Goal: Information Seeking & Learning: Check status

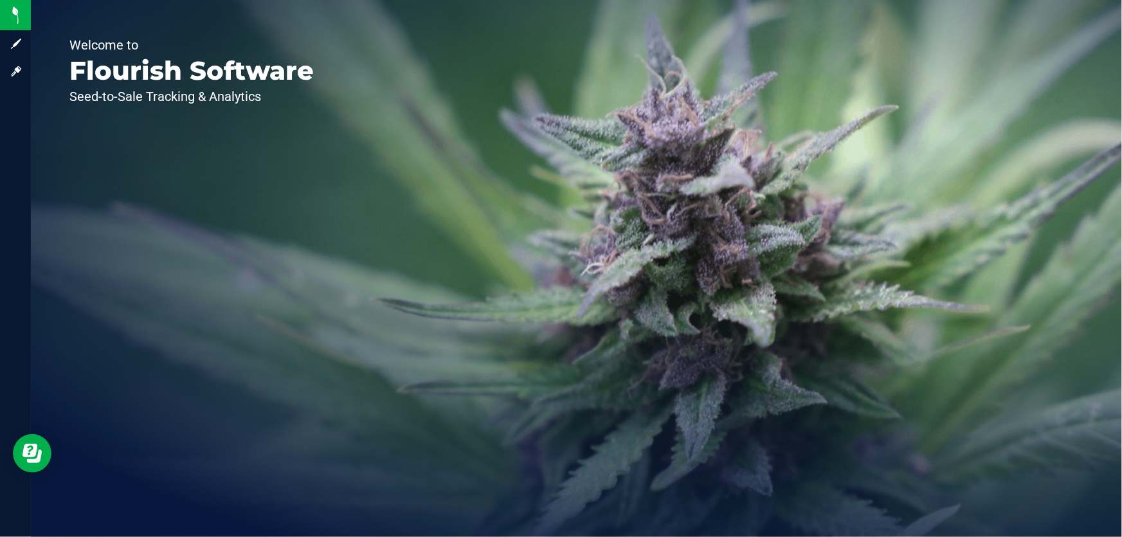
click at [868, 135] on div "Welcome to Flourish Software Seed-to-Sale Tracking & Analytics" at bounding box center [576, 268] width 1091 height 537
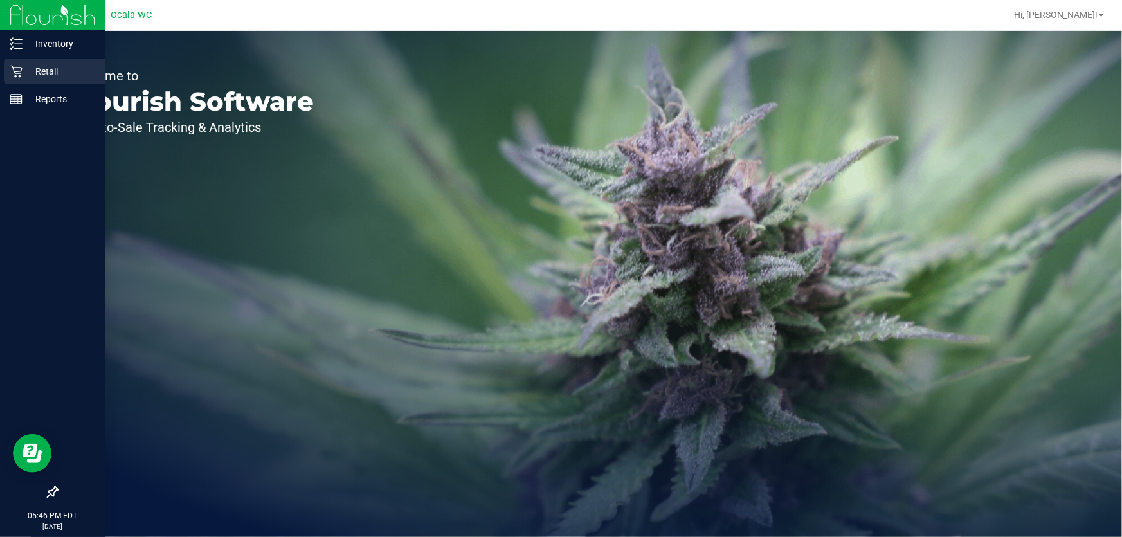
click at [6, 68] on div "Retail" at bounding box center [55, 72] width 102 height 26
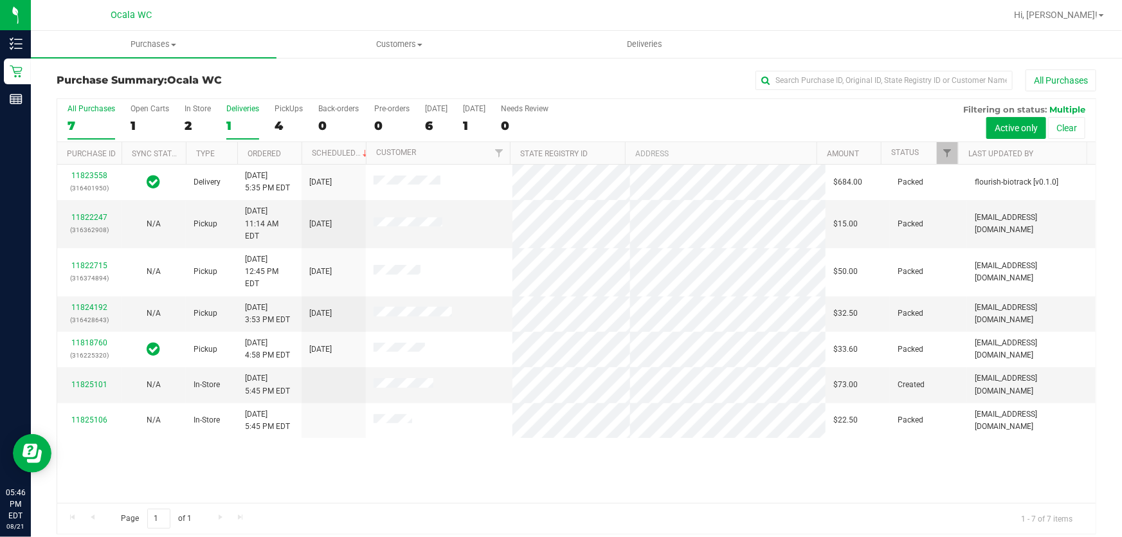
click at [243, 105] on div "Deliveries" at bounding box center [242, 108] width 33 height 9
click at [0, 0] on input "Deliveries 1" at bounding box center [0, 0] width 0 height 0
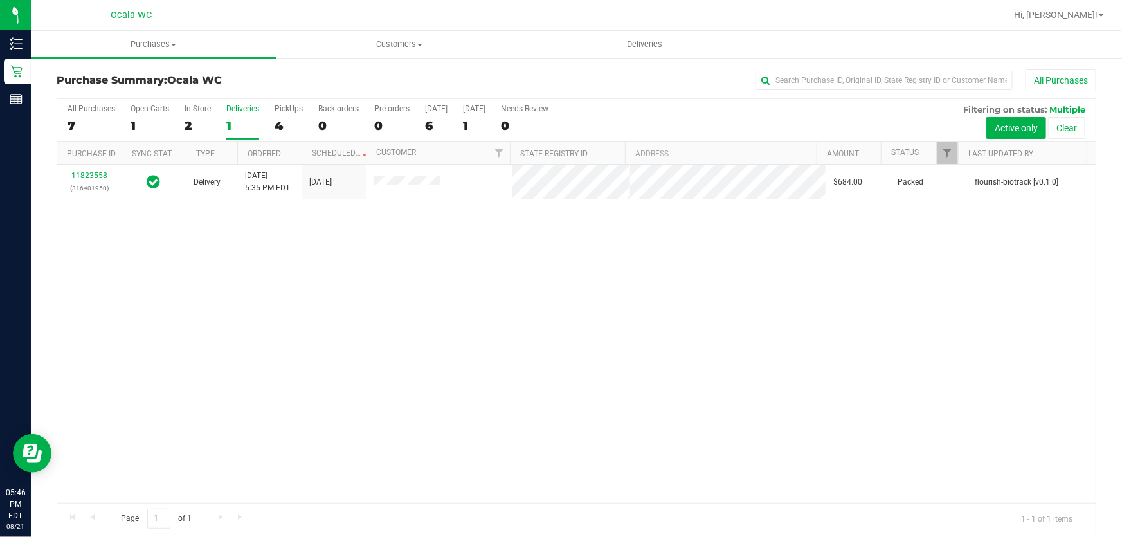
click at [423, 310] on div "11823558 (316401950) Delivery [DATE] 5:35 PM EDT 8/22/2025 $684.00 Packed flour…" at bounding box center [576, 334] width 1038 height 338
click at [860, 398] on div "11823558 (316401950) Delivery [DATE] 5:35 PM EDT 8/22/2025 $684.00 Packed flour…" at bounding box center [576, 334] width 1038 height 338
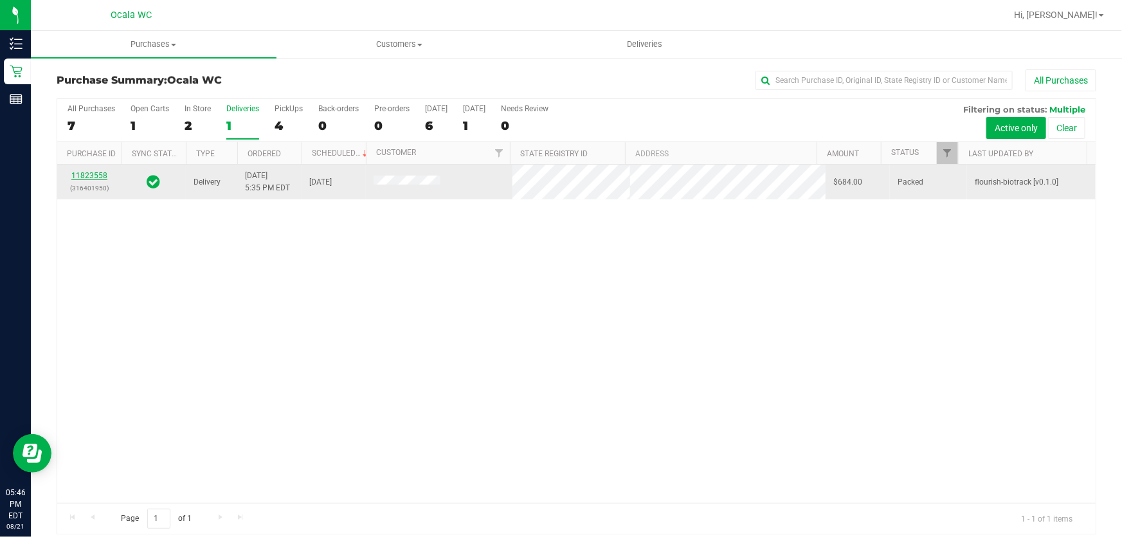
click at [80, 173] on link "11823558" at bounding box center [89, 175] width 36 height 9
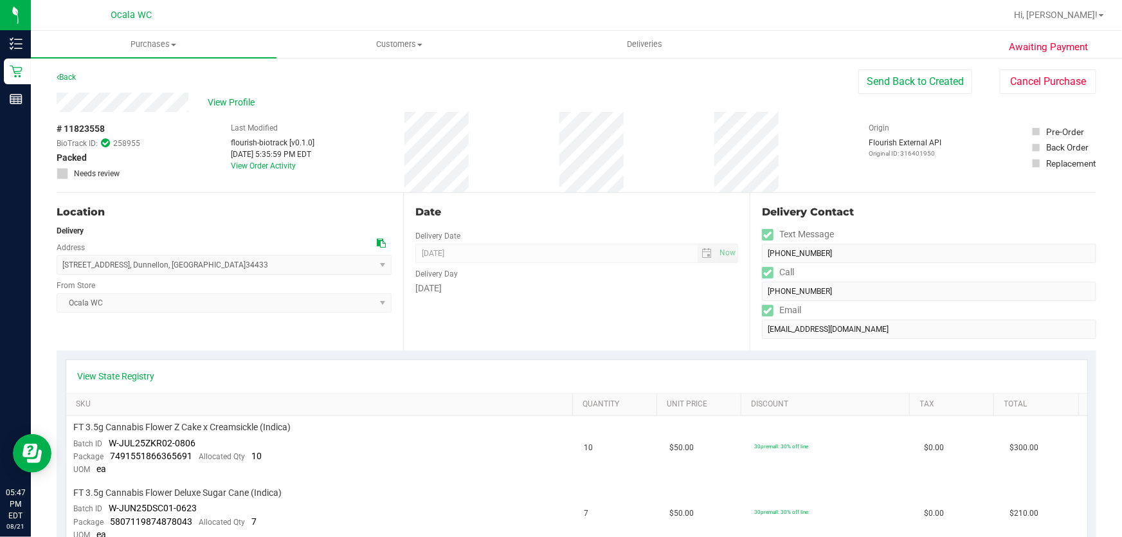
scroll to position [107, 0]
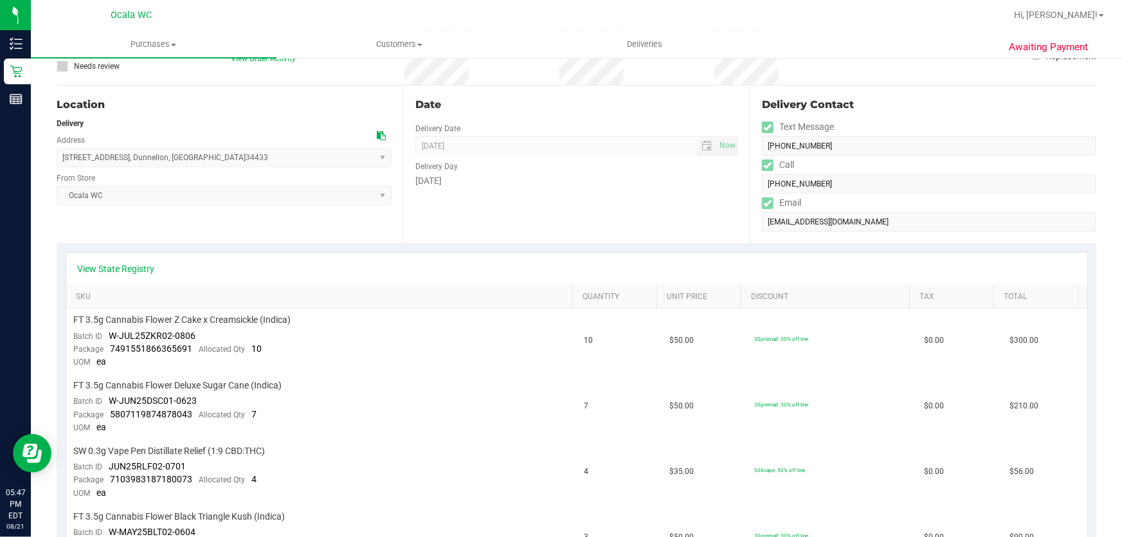
drag, startPoint x: 1117, startPoint y: 80, endPoint x: 525, endPoint y: 178, distance: 600.9
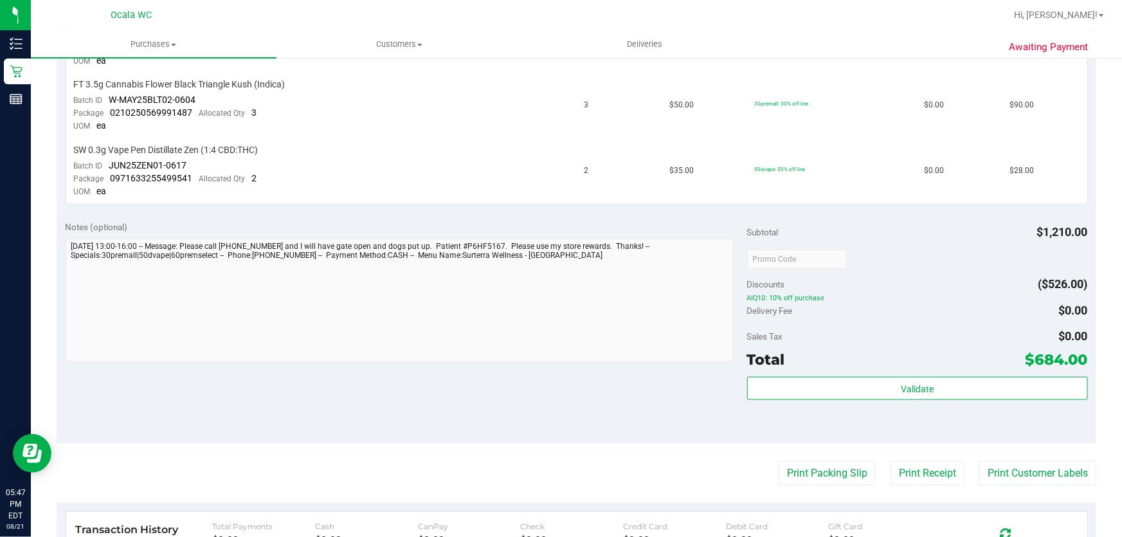
scroll to position [0, 0]
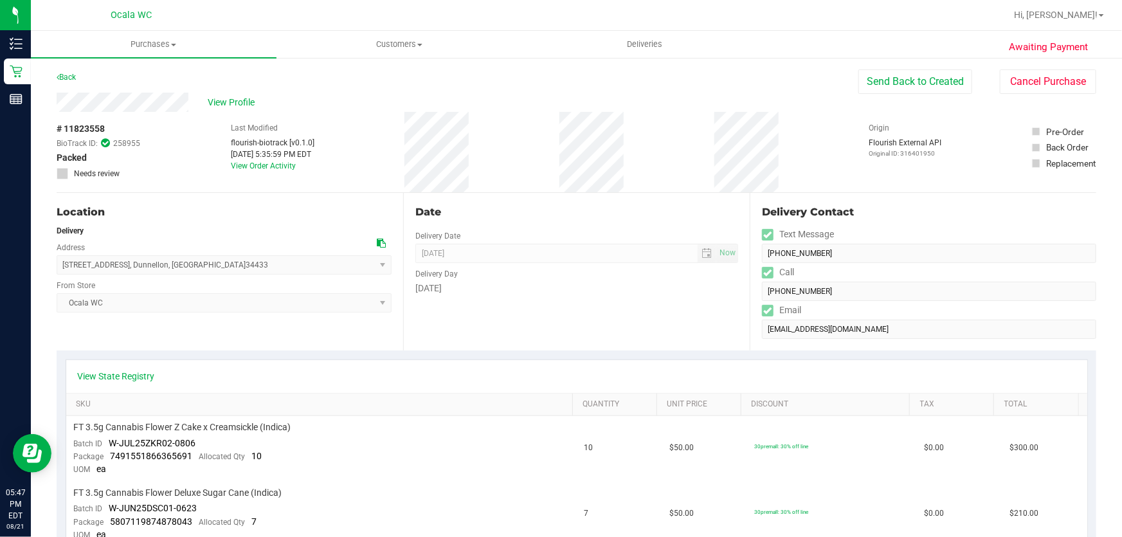
click at [545, 84] on div "Back Send Back to Created Cancel Purchase" at bounding box center [577, 80] width 1040 height 23
click at [516, 90] on div "Back Send Back to Created Cancel Purchase" at bounding box center [577, 80] width 1040 height 23
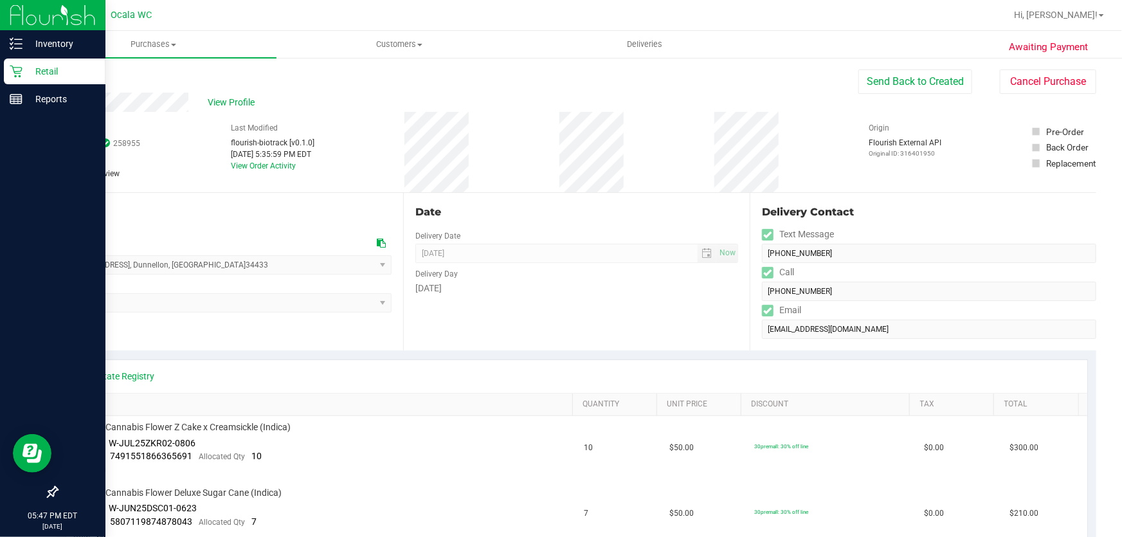
click at [17, 67] on icon at bounding box center [16, 72] width 12 height 12
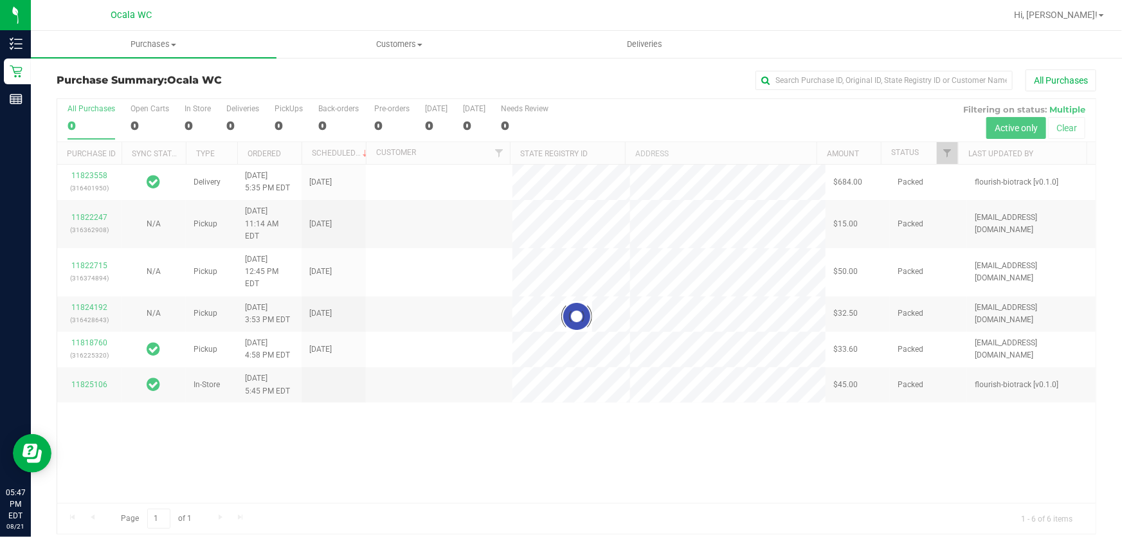
click at [653, 86] on div "All Purchases" at bounding box center [749, 80] width 693 height 22
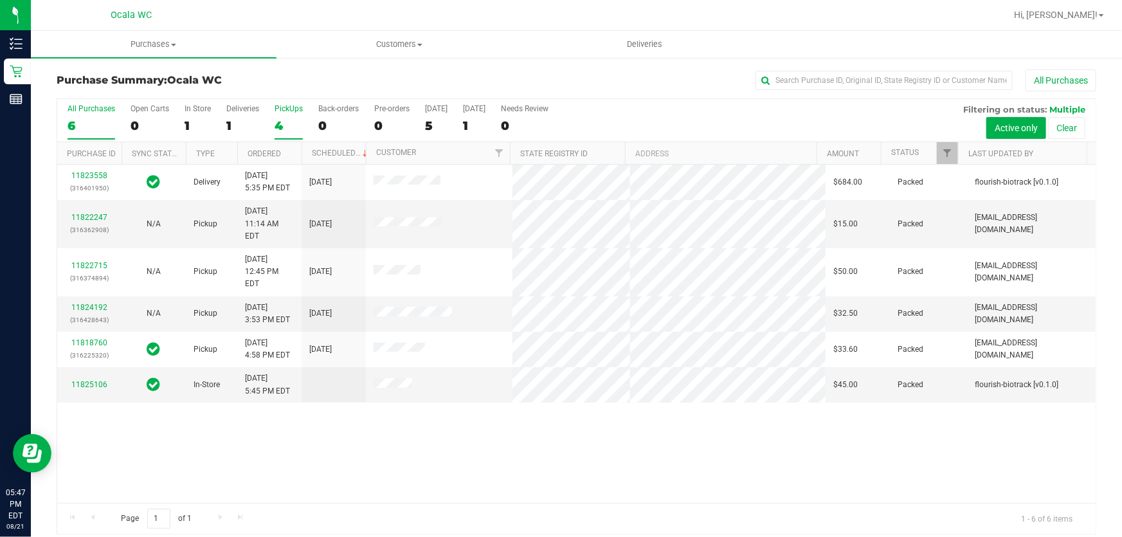
click at [280, 111] on div "PickUps" at bounding box center [289, 108] width 28 height 9
click at [0, 0] on input "PickUps 4" at bounding box center [0, 0] width 0 height 0
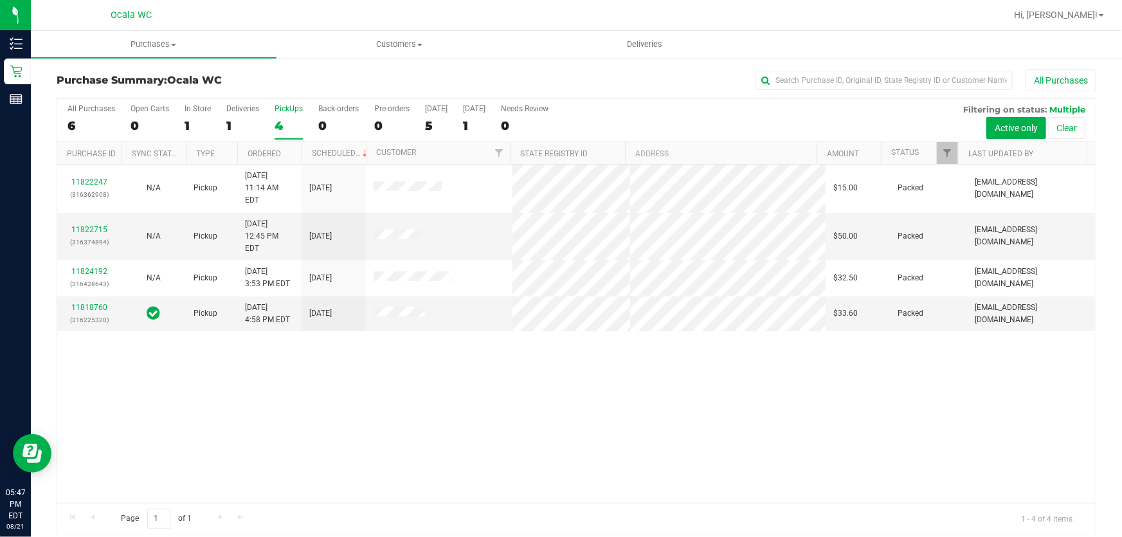
click at [607, 76] on div "All Purchases" at bounding box center [749, 80] width 693 height 22
click at [633, 374] on div "11822247 (316362908) N/A Pickup [DATE] 11:14 AM EDT 8/21/2025 $15.00 Packed [EM…" at bounding box center [576, 334] width 1038 height 338
click at [662, 78] on div "All Purchases" at bounding box center [749, 80] width 693 height 22
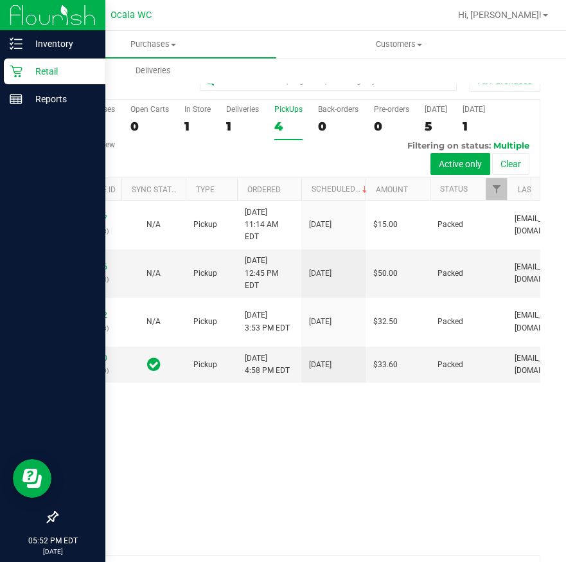
drag, startPoint x: 8, startPoint y: 147, endPoint x: 1, endPoint y: 146, distance: 7.8
click at [8, 147] on div at bounding box center [52, 309] width 105 height 391
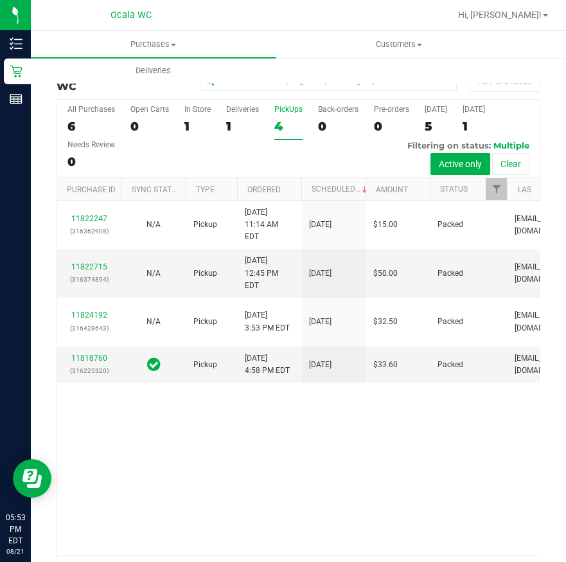
click at [288, 473] on div "11822247 (316362908) N/A Pickup [DATE] 11:14 AM EDT 8/21/2025 $15.00 Packed [EM…" at bounding box center [298, 378] width 483 height 354
click at [308, 472] on div "11822247 (316362908) N/A Pickup [DATE] 11:14 AM EDT 8/21/2025 $15.00 Packed [EM…" at bounding box center [298, 378] width 483 height 354
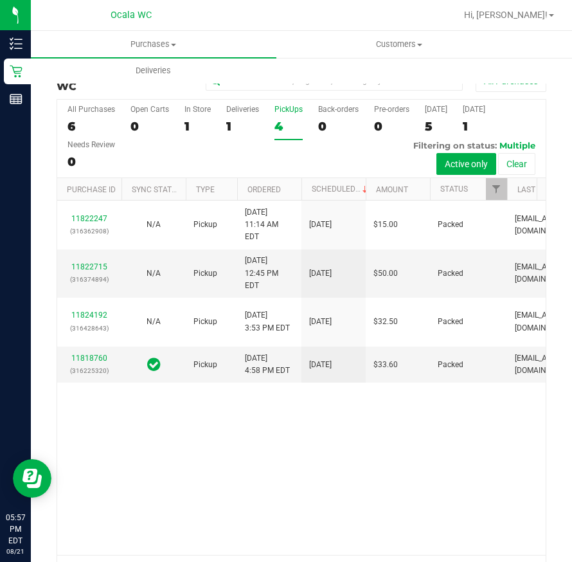
click at [202, 481] on div "11822247 (316362908) N/A Pickup [DATE] 11:14 AM EDT 8/21/2025 $15.00 Packed [EM…" at bounding box center [301, 378] width 489 height 354
click at [140, 456] on div "11822247 (316362908) N/A Pickup [DATE] 11:14 AM EDT 8/21/2025 $15.00 Packed [EM…" at bounding box center [301, 378] width 488 height 354
drag, startPoint x: 380, startPoint y: 513, endPoint x: 481, endPoint y: 344, distance: 196.9
click at [380, 513] on div "11822247 (316362908) N/A Pickup [DATE] 11:14 AM EDT 8/21/2025 $15.00 Packed [EM…" at bounding box center [301, 378] width 488 height 354
click at [245, 109] on div "Deliveries" at bounding box center [242, 109] width 33 height 9
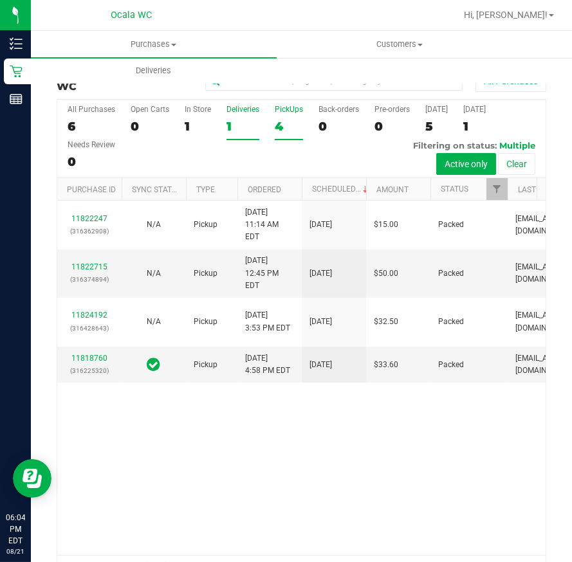
click at [0, 0] on input "Deliveries 1" at bounding box center [0, 0] width 0 height 0
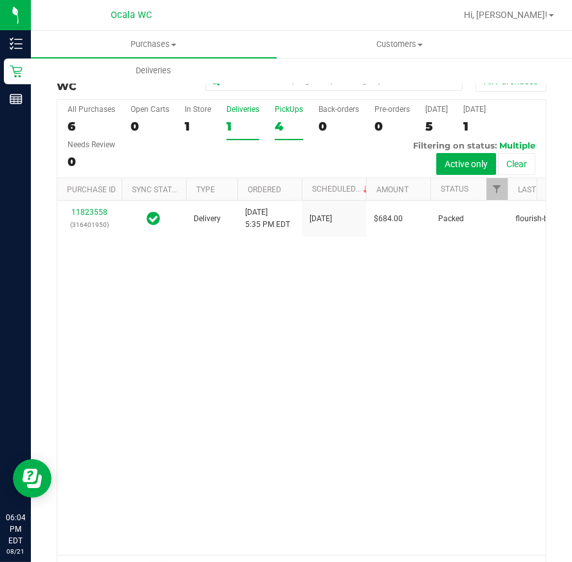
click at [280, 117] on label "PickUps 4" at bounding box center [289, 122] width 28 height 35
click at [0, 0] on input "PickUps 4" at bounding box center [0, 0] width 0 height 0
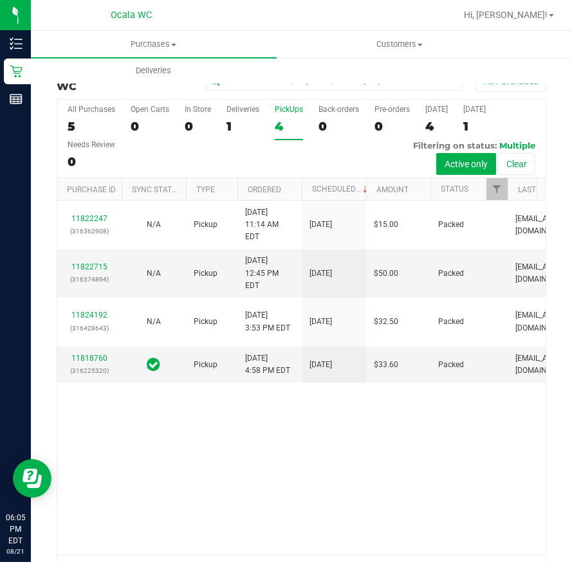
click at [303, 504] on div "11822247 (316362908) N/A Pickup [DATE] 11:14 AM EDT 8/21/2025 $15.00 Packed [EM…" at bounding box center [301, 378] width 488 height 354
click at [365, 467] on div "11822247 (316362908) N/A Pickup [DATE] 11:14 AM EDT 8/21/2025 $15.00 Packed [EM…" at bounding box center [301, 378] width 488 height 354
click at [374, 482] on div "11822247 (316362908) N/A Pickup [DATE] 11:14 AM EDT 8/21/2025 $15.00 Packed [EM…" at bounding box center [301, 378] width 488 height 354
click at [295, 465] on div "11822247 (316362908) N/A Pickup [DATE] 11:14 AM EDT 8/21/2025 $15.00 Packed [EM…" at bounding box center [301, 378] width 488 height 354
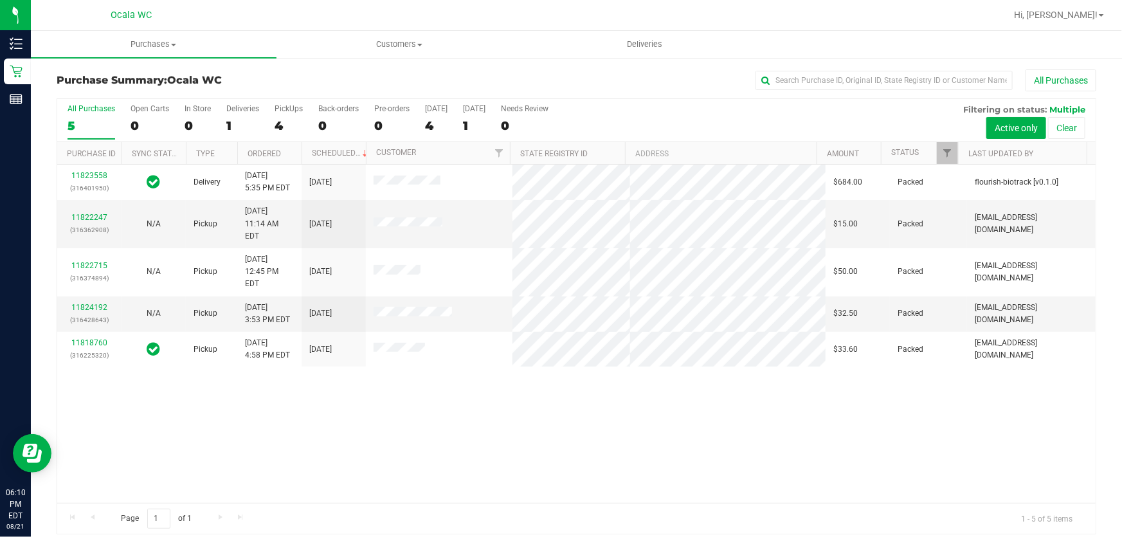
click at [473, 434] on div "11823558 (316401950) Delivery [DATE] 5:35 PM EDT 8/22/2025 $684.00 Packed flour…" at bounding box center [576, 334] width 1038 height 338
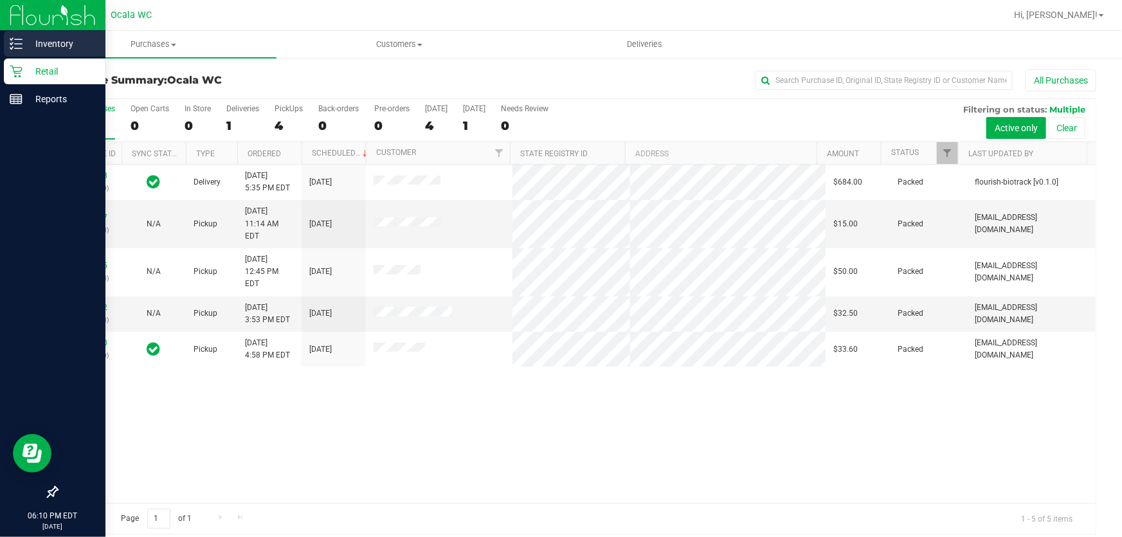
click at [18, 51] on div "Inventory" at bounding box center [55, 44] width 102 height 26
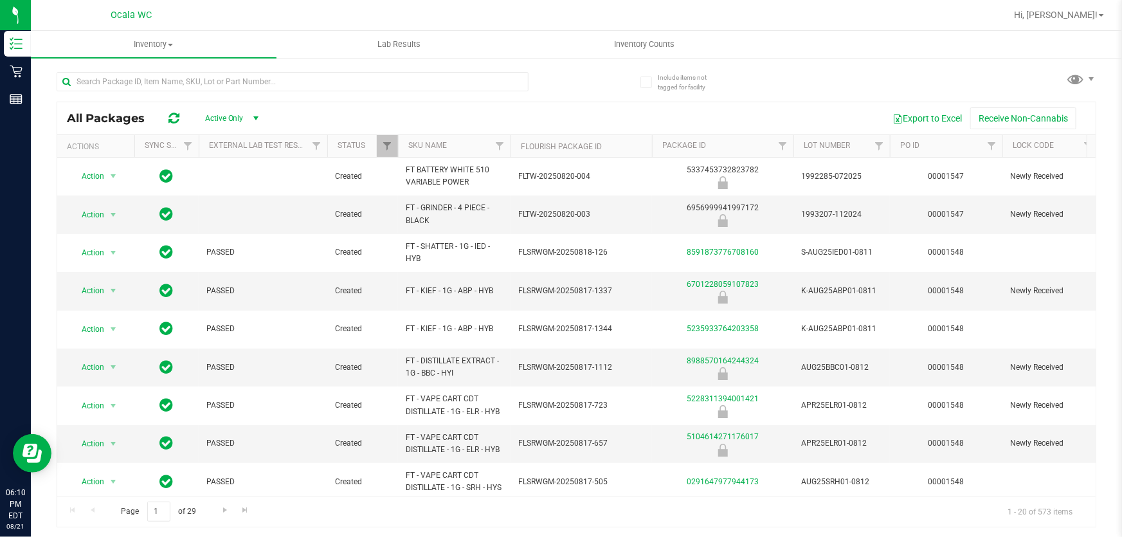
click at [489, 515] on div "Page 1 of 29 1 - 20 of 573 items" at bounding box center [576, 511] width 1038 height 31
click at [912, 69] on div "All Packages Active Only Active Only Lab Samples Locked All External Internal E…" at bounding box center [577, 293] width 1040 height 467
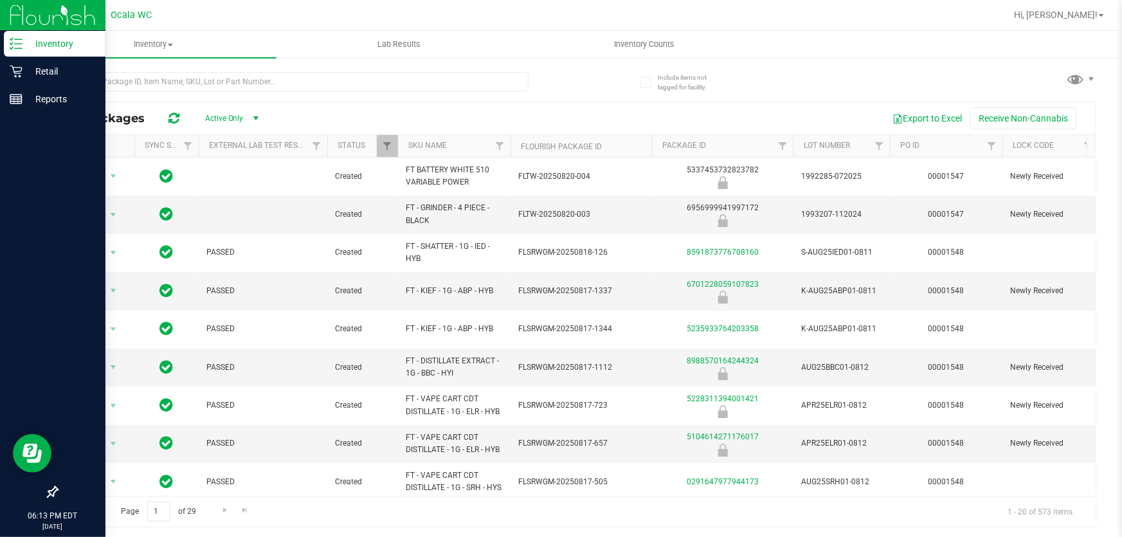
click at [20, 47] on icon at bounding box center [16, 43] width 13 height 13
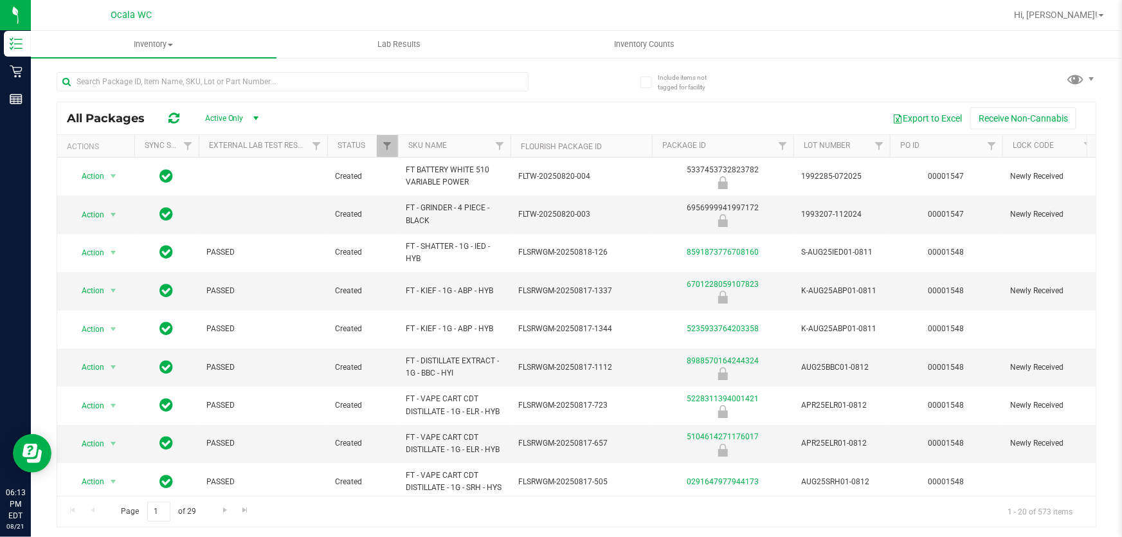
click at [798, 86] on div "All Packages Active Only Active Only Lab Samples Locked All External Internal E…" at bounding box center [577, 293] width 1040 height 467
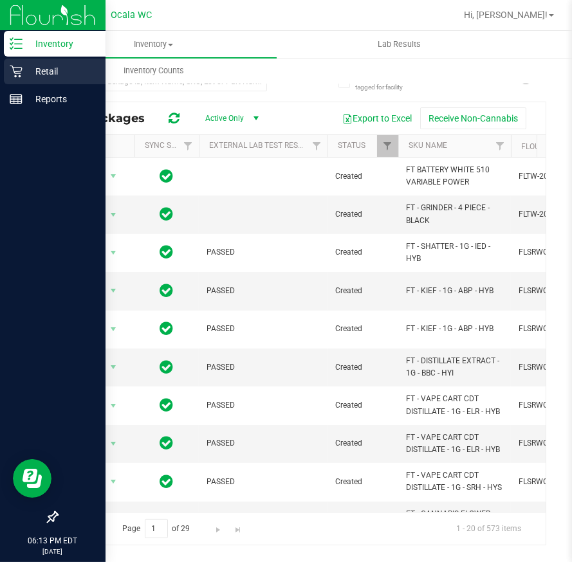
click at [28, 75] on p "Retail" at bounding box center [61, 71] width 77 height 15
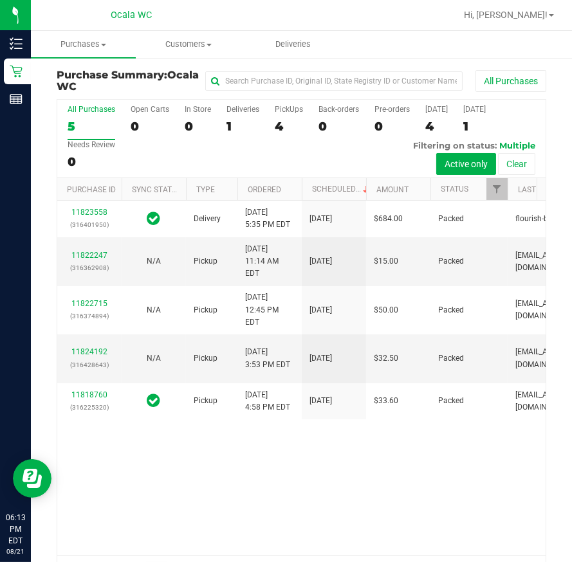
click at [406, 491] on div "11823558 (316401950) Delivery [DATE] 5:35 PM EDT 8/22/2025 $684.00 Packed flour…" at bounding box center [301, 378] width 488 height 354
click at [280, 111] on div "PickUps" at bounding box center [289, 109] width 28 height 9
click at [0, 0] on input "PickUps 4" at bounding box center [0, 0] width 0 height 0
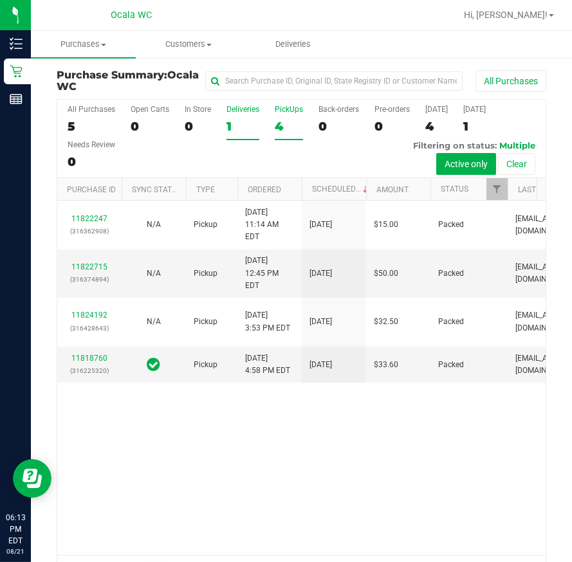
click at [232, 111] on div "Deliveries" at bounding box center [242, 109] width 33 height 9
click at [0, 0] on input "Deliveries 1" at bounding box center [0, 0] width 0 height 0
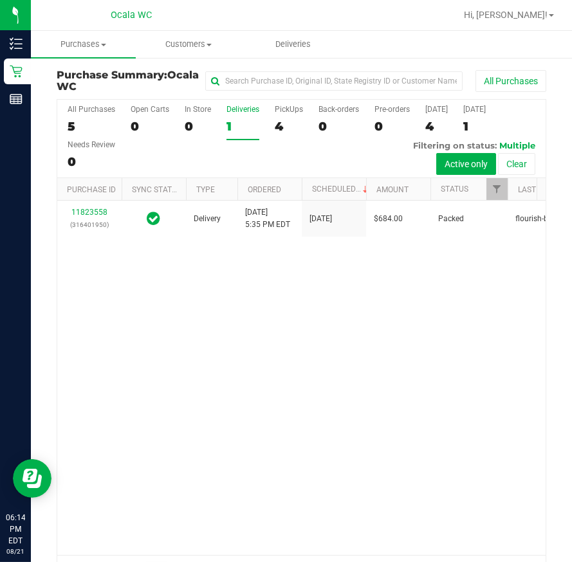
click at [456, 397] on div "11823558 (316401950) Delivery [DATE] 5:35 PM EDT 8/22/2025 $684.00 Packed flour…" at bounding box center [301, 378] width 488 height 354
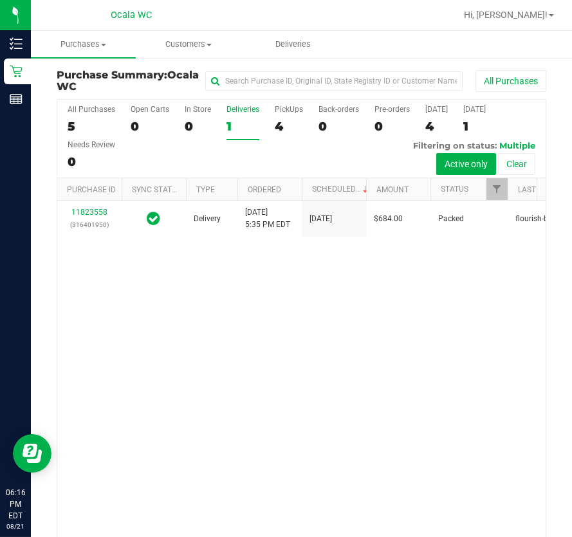
click at [273, 114] on div "All Purchases 5 Open Carts 0 In Store 0 Deliveries 1 PickUps 4 Back-orders 0 Pr…" at bounding box center [301, 139] width 488 height 78
click at [276, 115] on label "PickUps 4" at bounding box center [289, 122] width 28 height 35
click at [0, 0] on input "PickUps 4" at bounding box center [0, 0] width 0 height 0
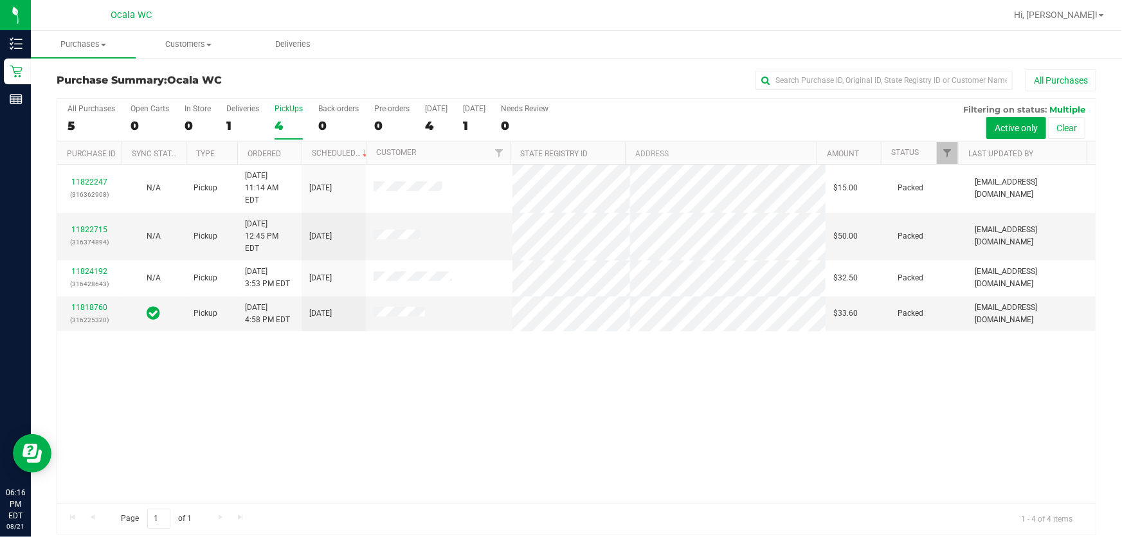
click at [572, 386] on div "11822247 (316362908) N/A Pickup [DATE] 11:14 AM EDT 8/21/2025 $15.00 Packed [EM…" at bounding box center [576, 334] width 1038 height 338
click at [717, 362] on div "11822247 (316362908) N/A Pickup [DATE] 11:14 AM EDT 8/21/2025 $15.00 Packed [EM…" at bounding box center [576, 334] width 1038 height 338
click at [681, 66] on div "Purchase Summary: Ocala WC All Purchases All Purchases 5 Open Carts 0 In Store …" at bounding box center [576, 302] width 1091 height 491
